Goal: Information Seeking & Learning: Learn about a topic

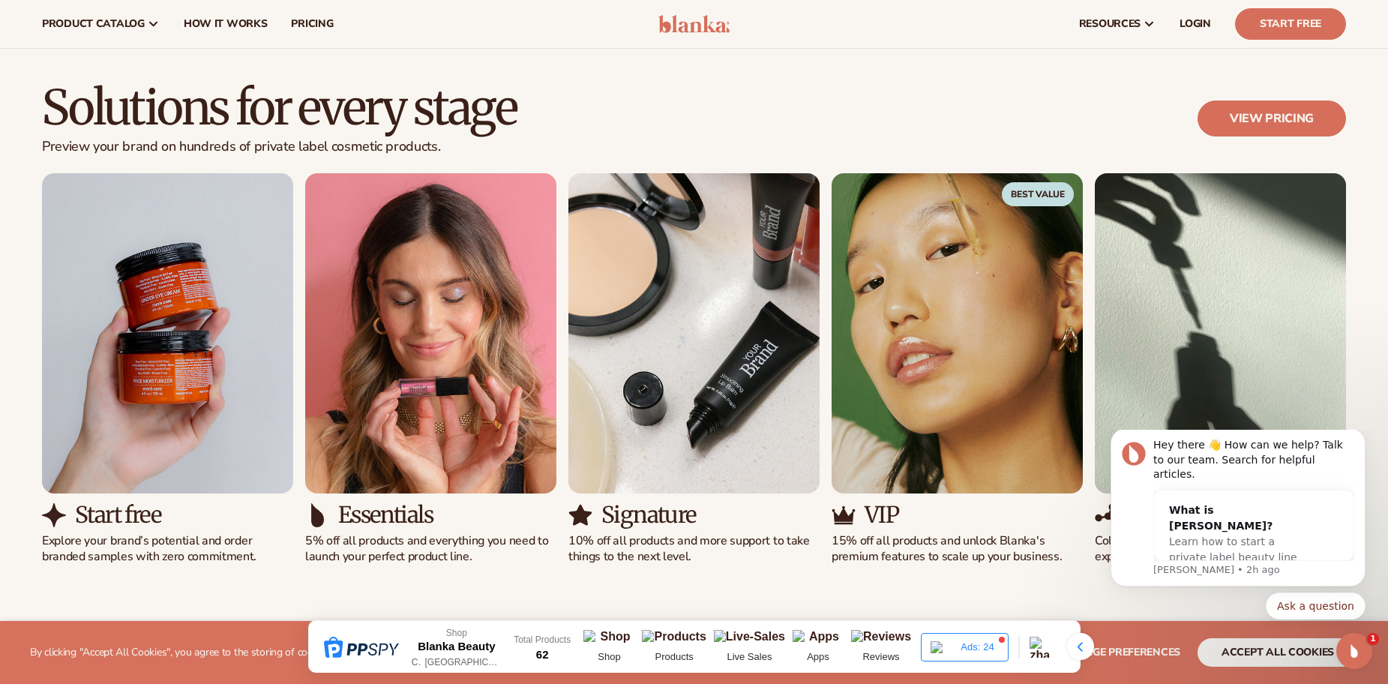
scroll to position [1271, 0]
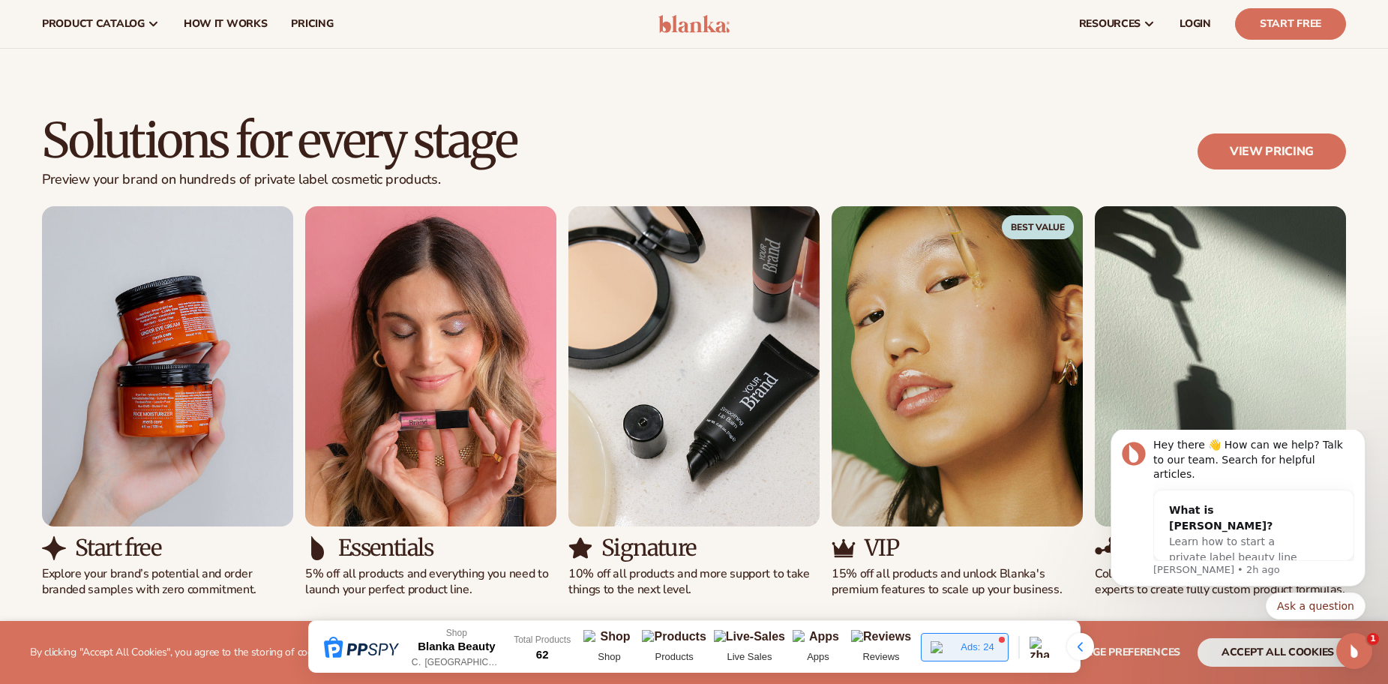
click at [940, 637] on div "Ads: 24" at bounding box center [964, 647] width 87 height 28
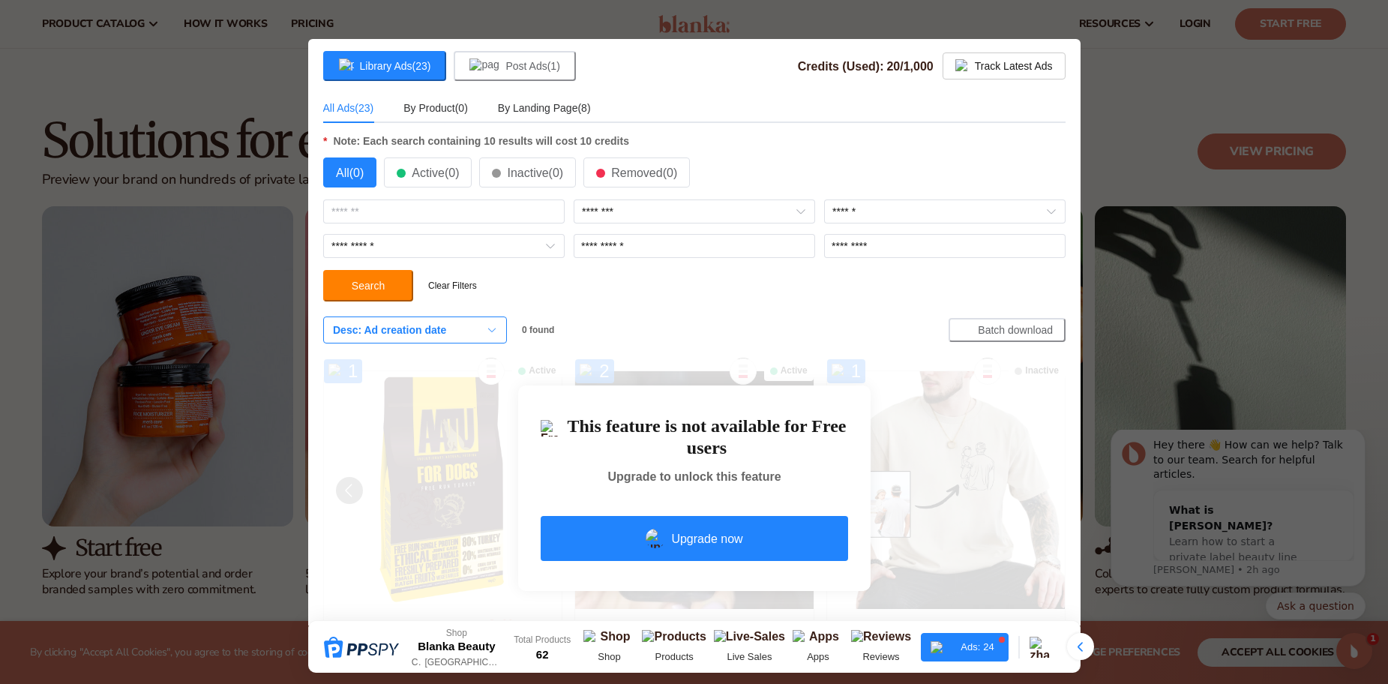
click at [1150, 223] on div at bounding box center [694, 342] width 1388 height 684
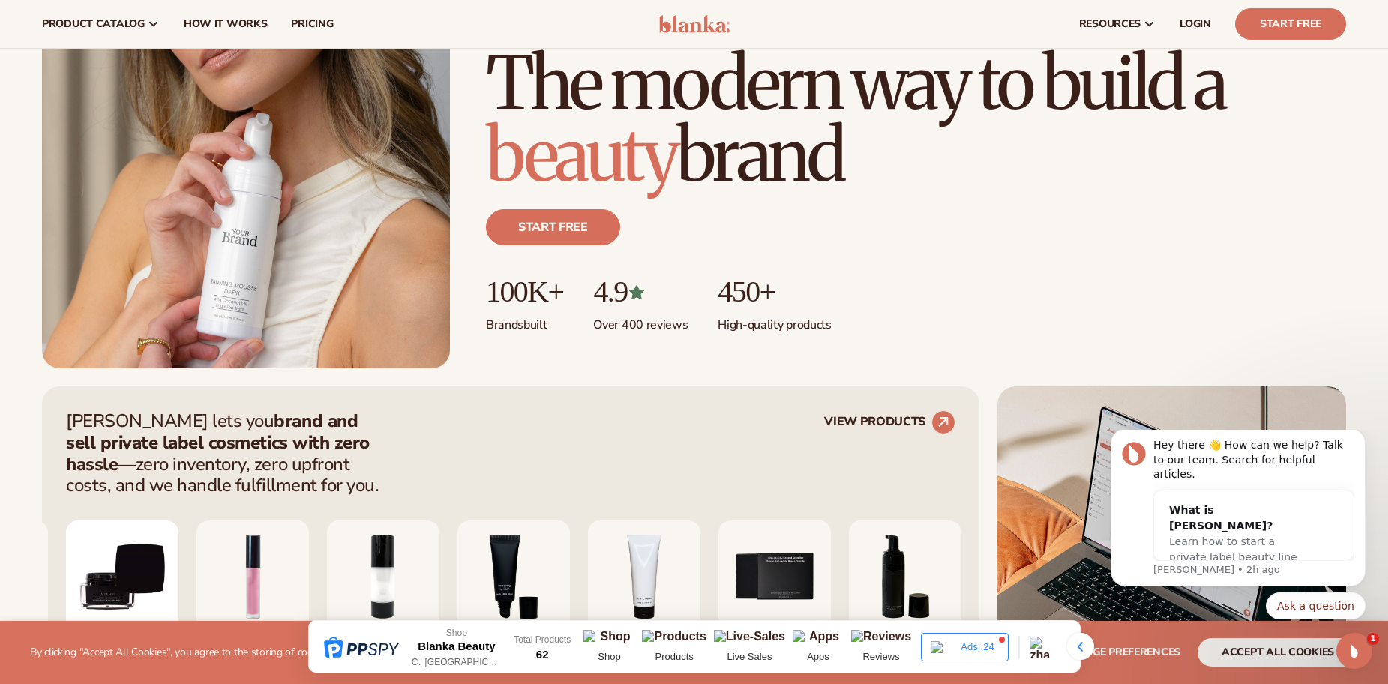
scroll to position [0, 0]
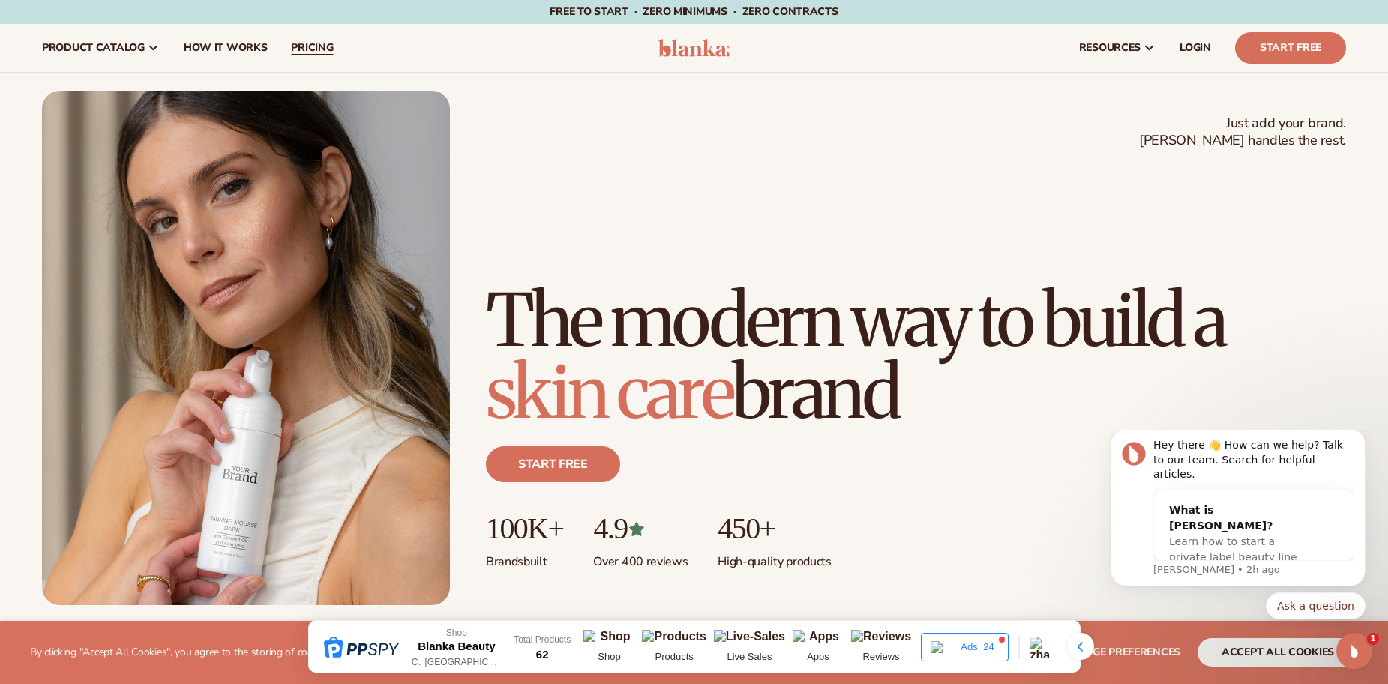
click at [322, 51] on span "pricing" at bounding box center [312, 48] width 42 height 12
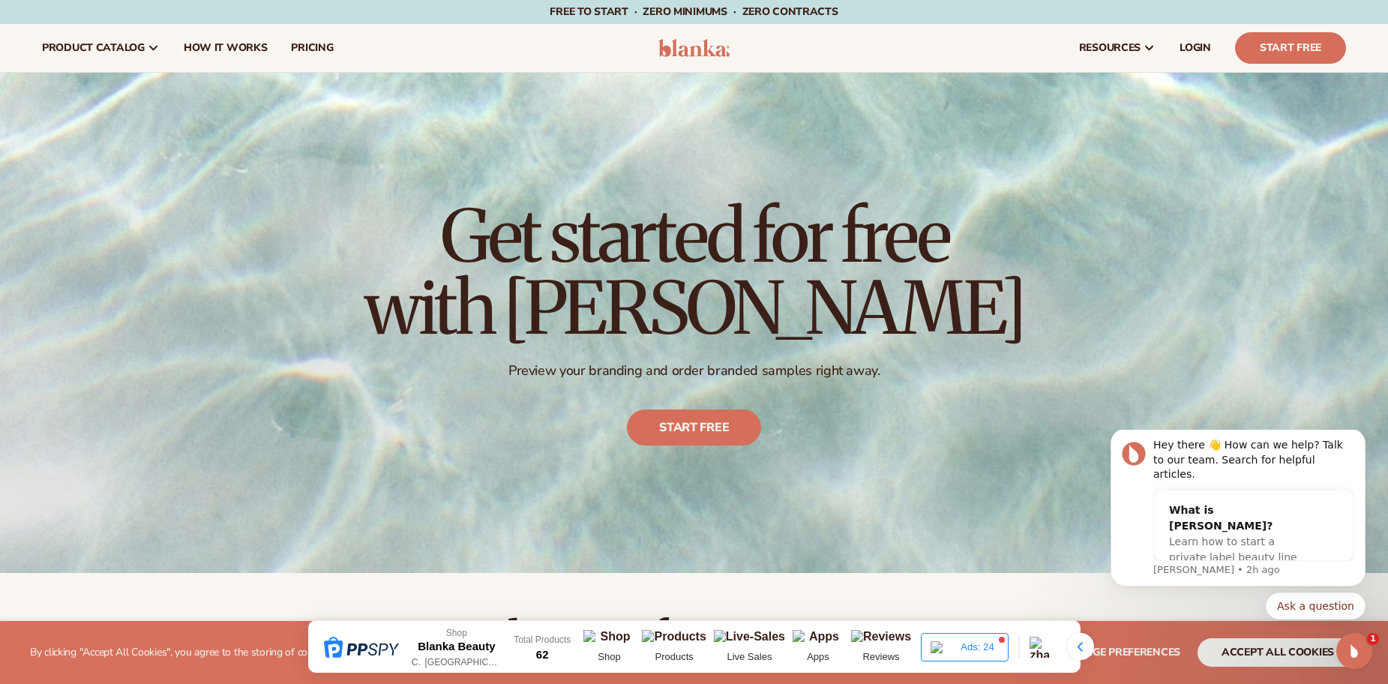
click at [651, 56] on header "Cart product catalog The Lab by [PERSON_NAME]" at bounding box center [694, 48] width 1388 height 48
click at [693, 58] on header "Cart product catalog The Lab by [PERSON_NAME]" at bounding box center [694, 48] width 1388 height 48
click at [678, 49] on img at bounding box center [693, 48] width 71 height 18
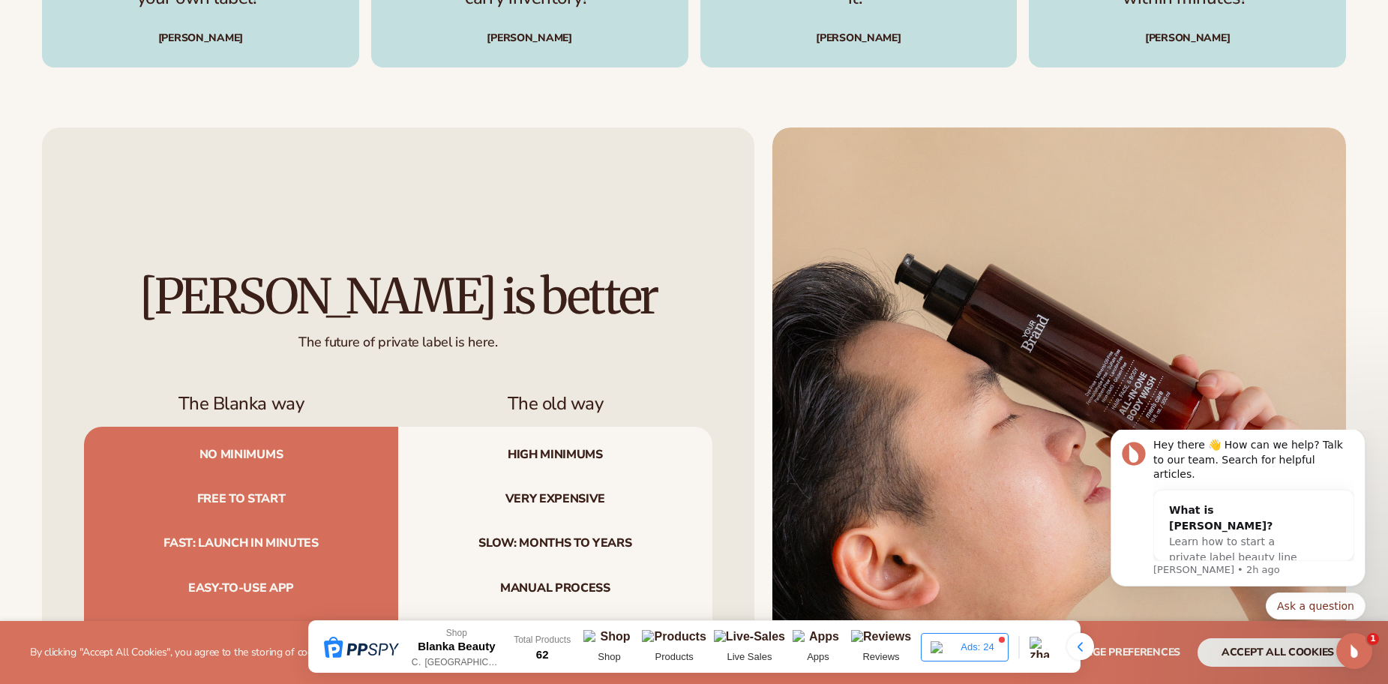
scroll to position [5025, 0]
